Goal: Navigation & Orientation: Go to known website

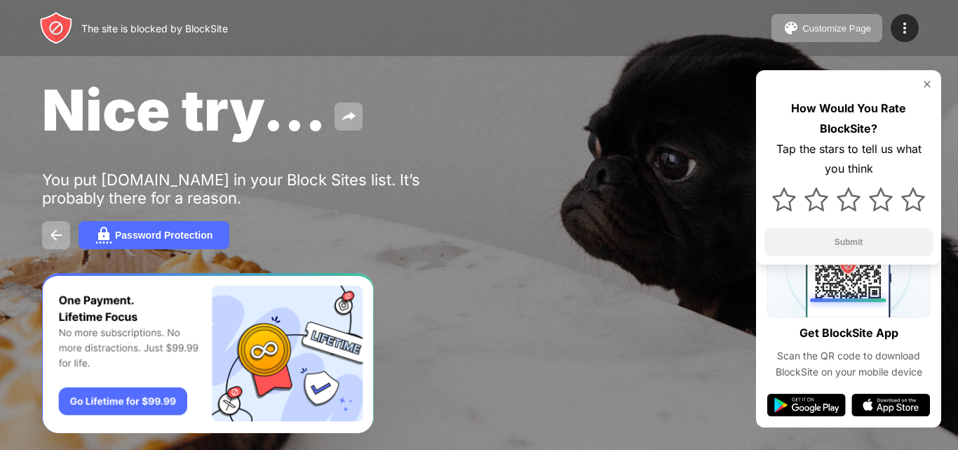
click at [931, 83] on img at bounding box center [926, 84] width 11 height 11
